Goal: Check status: Check status

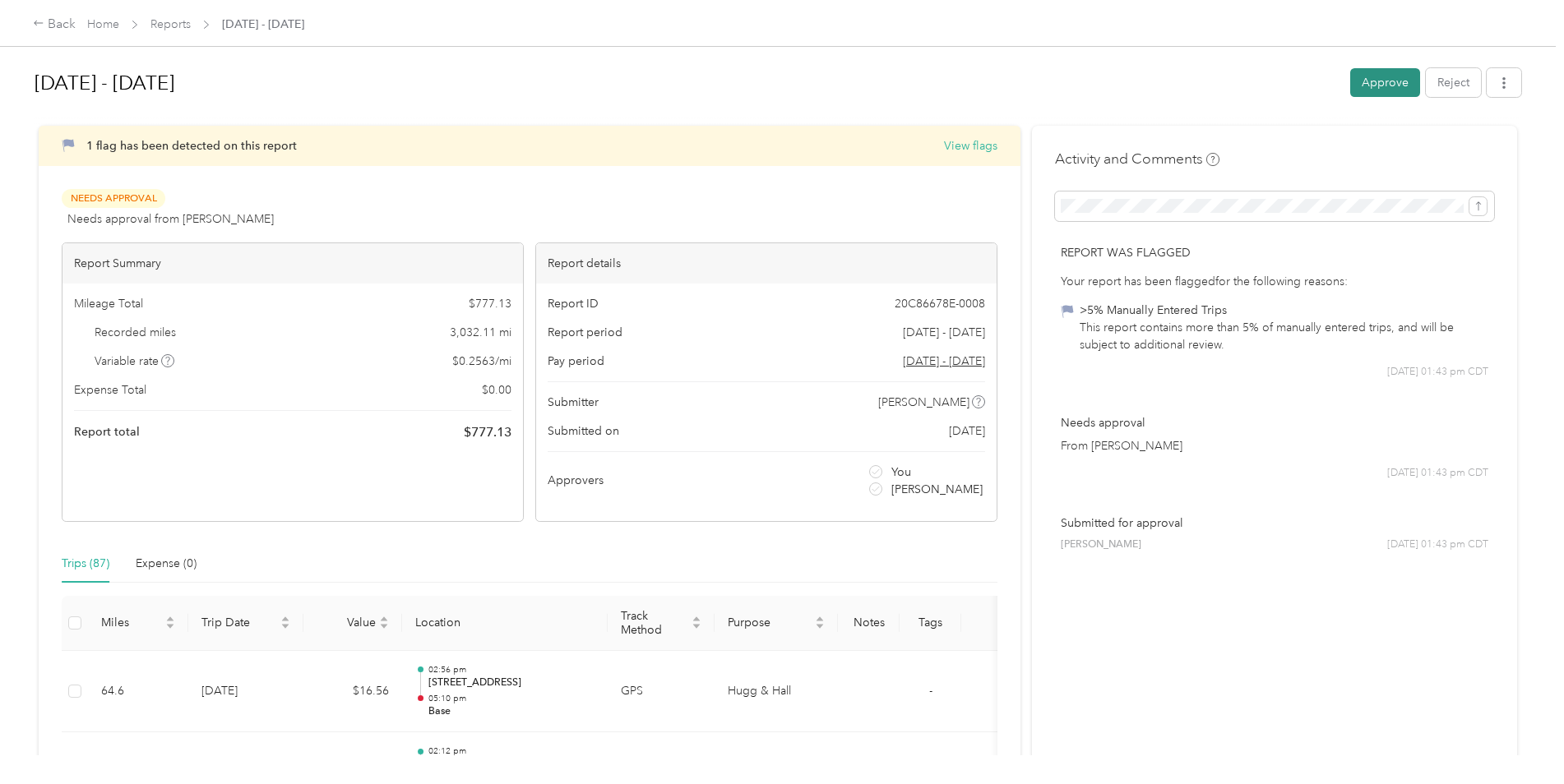
click at [1370, 91] on button "Approve" at bounding box center [1385, 83] width 70 height 29
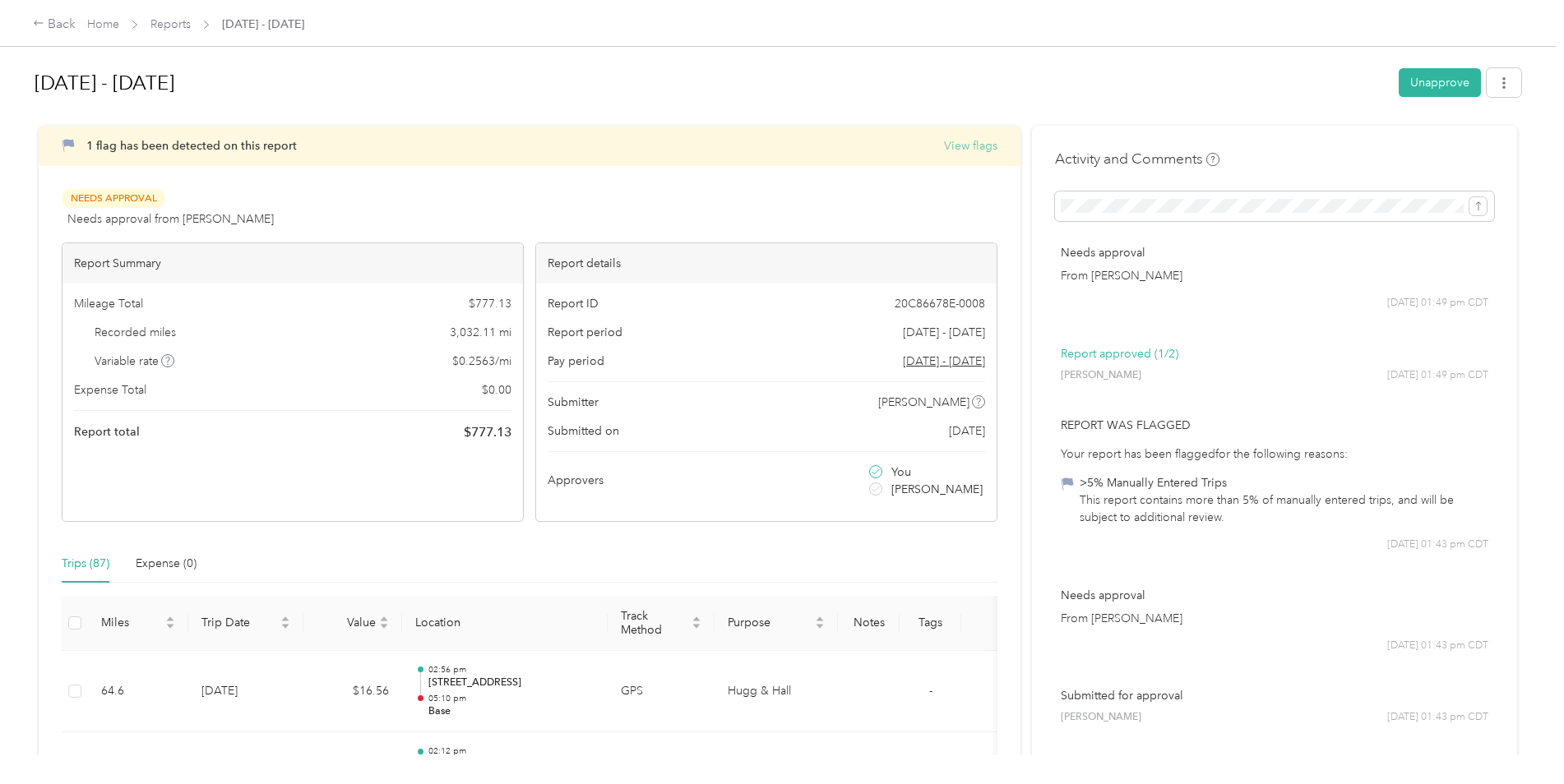
click at [951, 143] on button "View flags" at bounding box center [971, 146] width 54 height 17
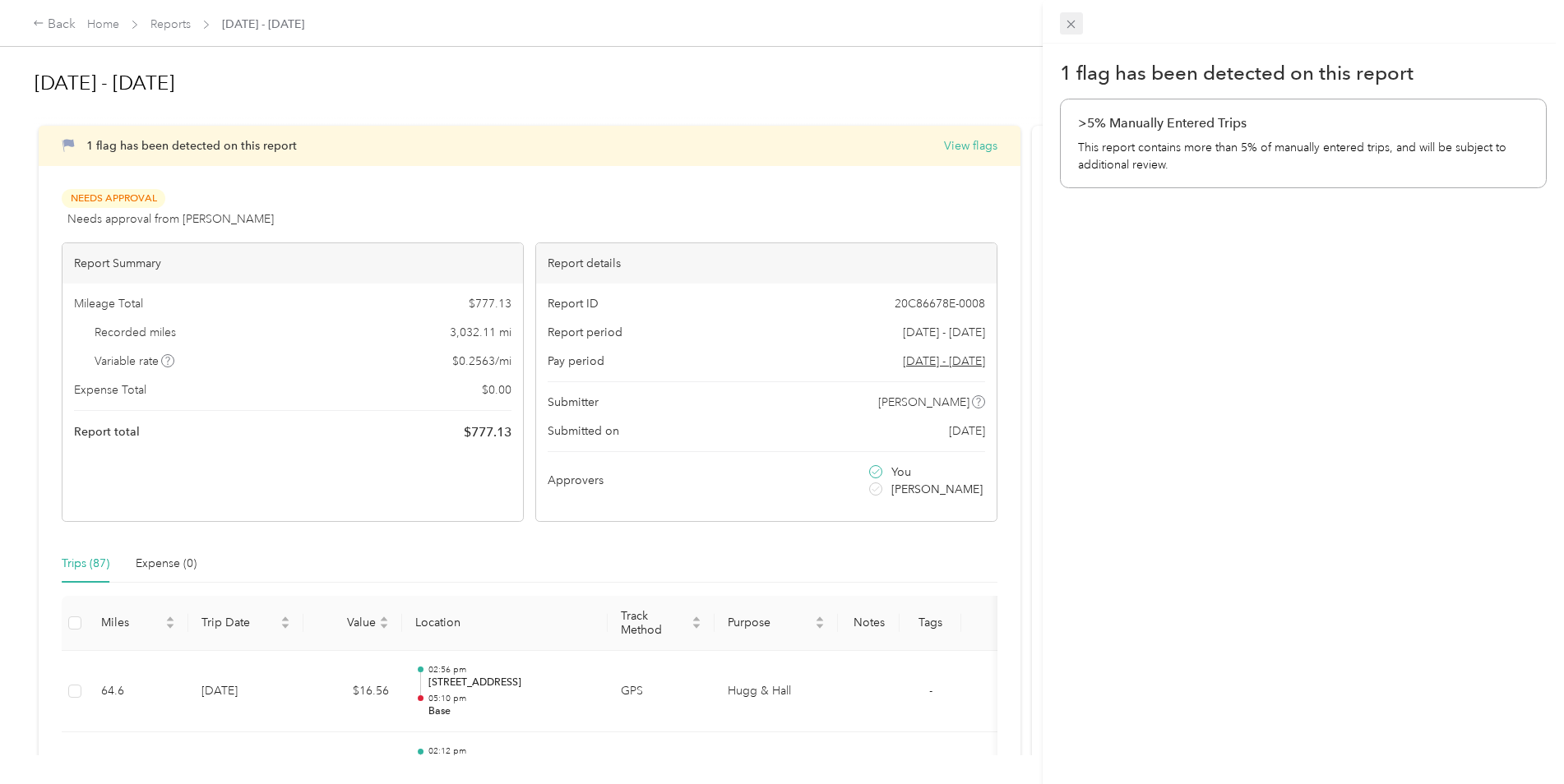
click at [1073, 21] on icon at bounding box center [1070, 24] width 14 height 14
